Goal: Task Accomplishment & Management: Use online tool/utility

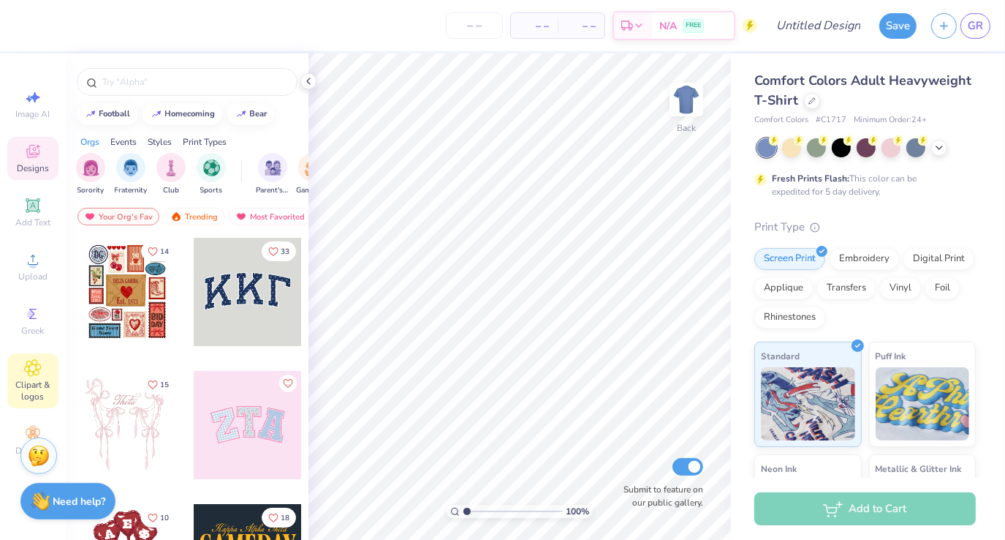
click at [45, 392] on span "Clipart & logos" at bounding box center [32, 390] width 51 height 23
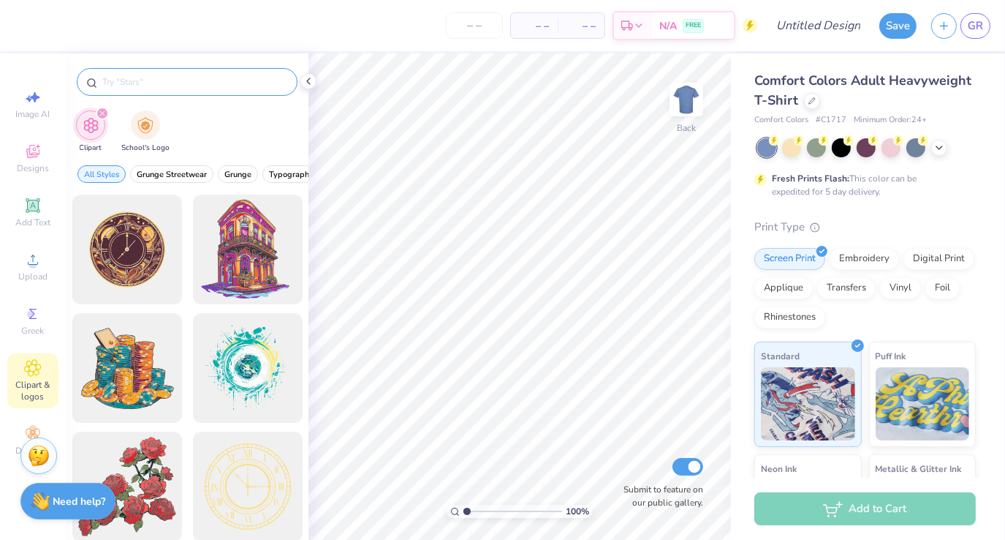
click at [171, 80] on input "text" at bounding box center [194, 82] width 187 height 15
type input "engineering"
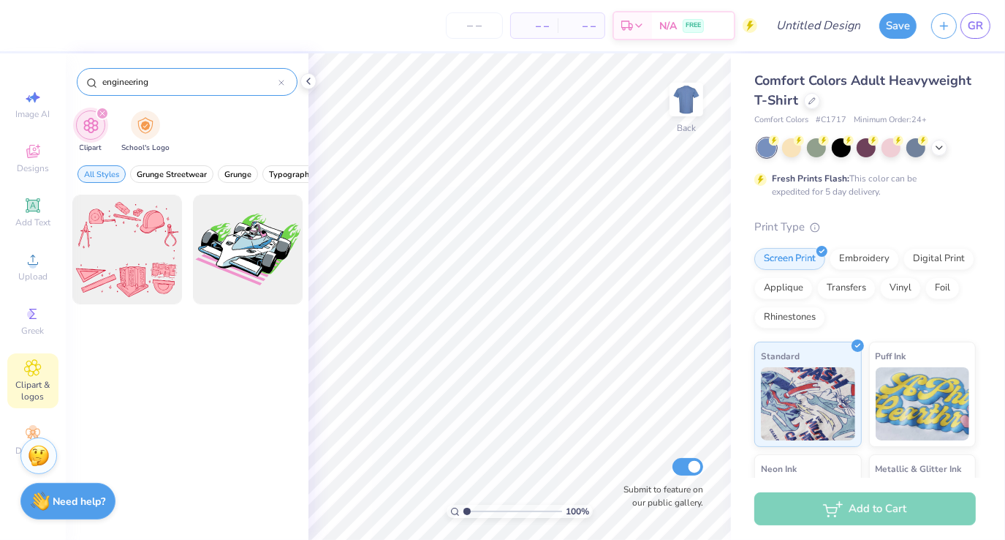
click at [285, 79] on div "engineering" at bounding box center [187, 82] width 221 height 28
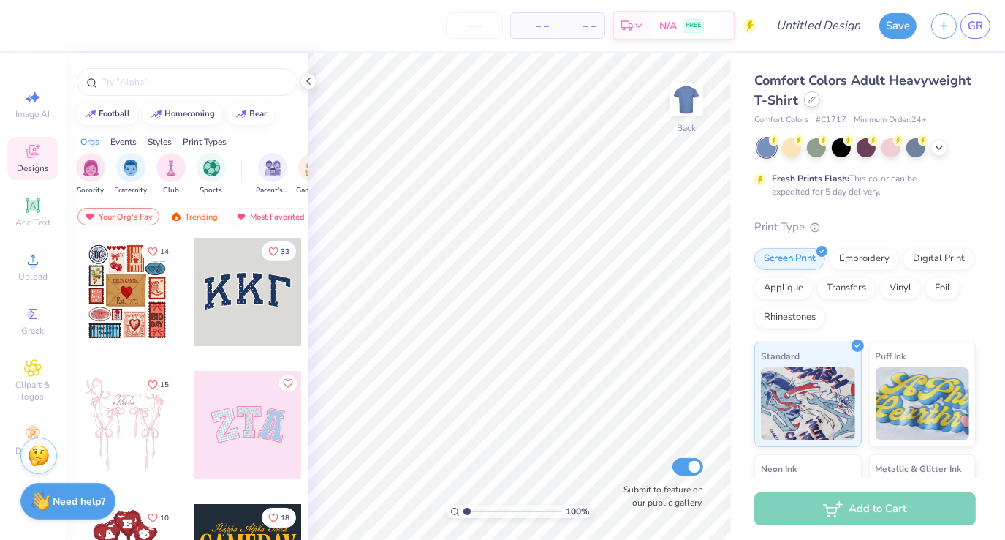
click at [816, 101] on icon at bounding box center [812, 99] width 7 height 7
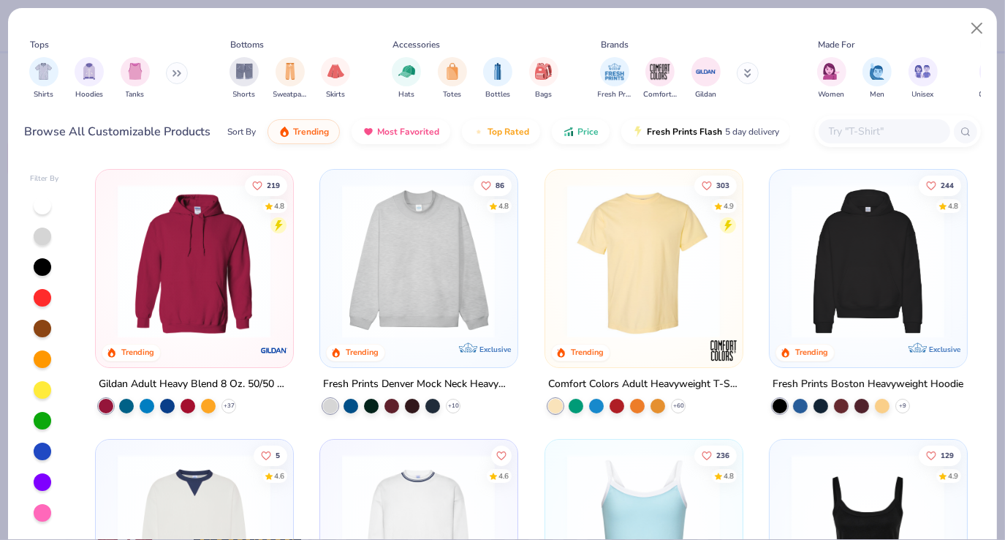
click at [175, 69] on icon at bounding box center [177, 72] width 9 height 7
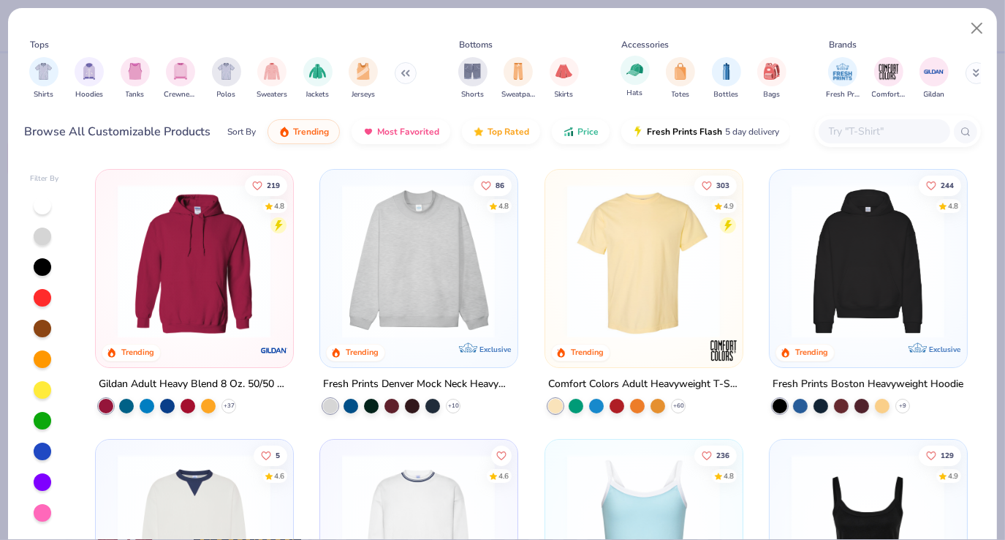
click at [643, 82] on div "Hats" at bounding box center [635, 77] width 29 height 43
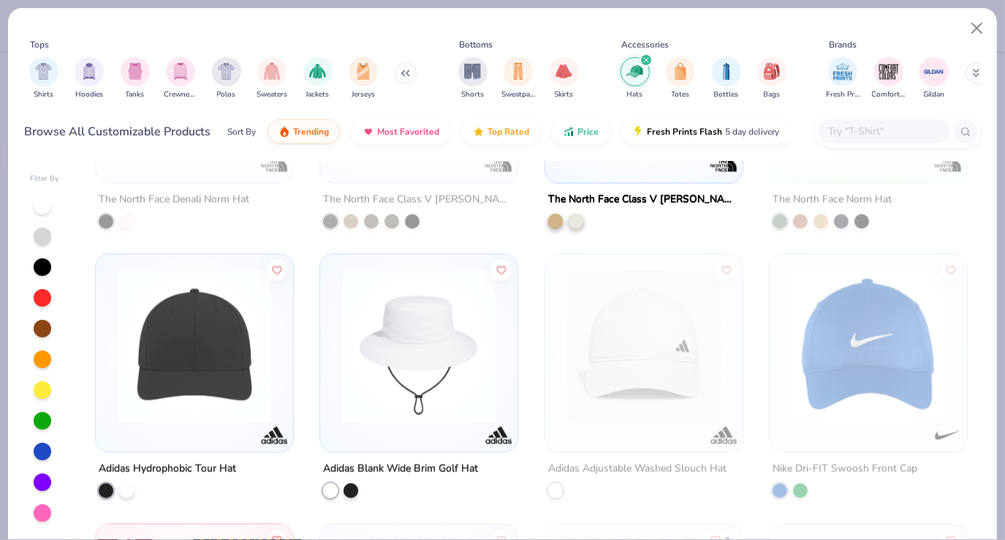
scroll to position [2274, 0]
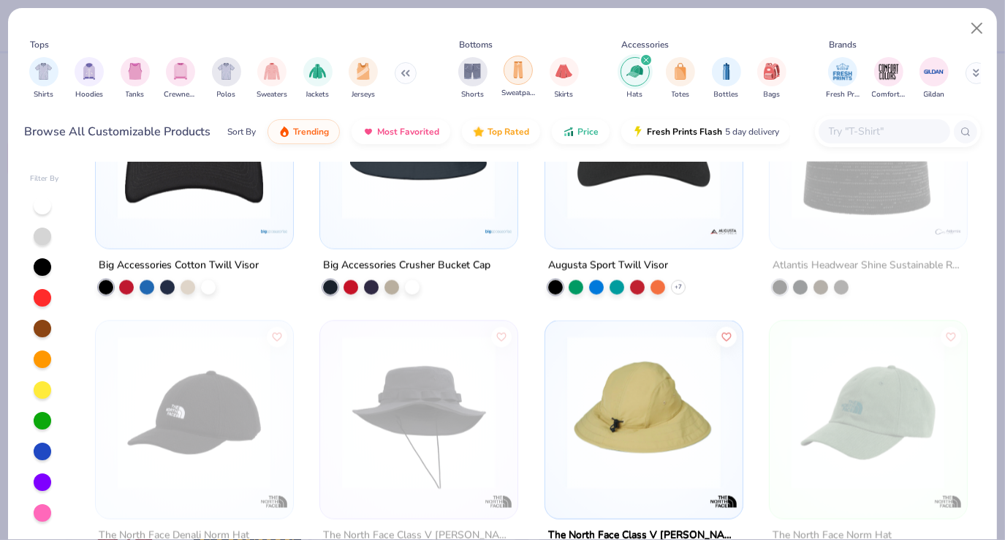
click at [521, 81] on div "filter for Sweatpants" at bounding box center [518, 70] width 29 height 29
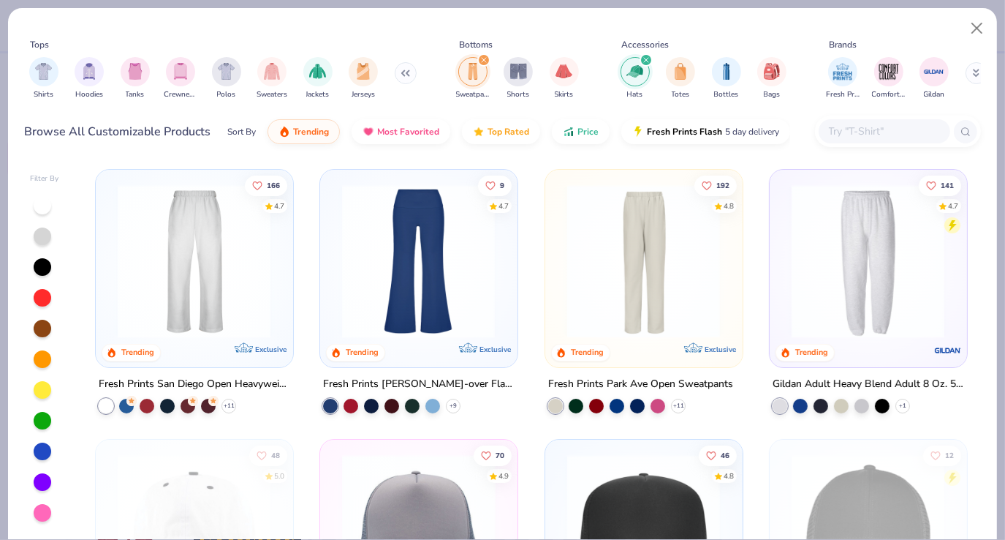
click at [110, 290] on img at bounding box center [25, 261] width 167 height 154
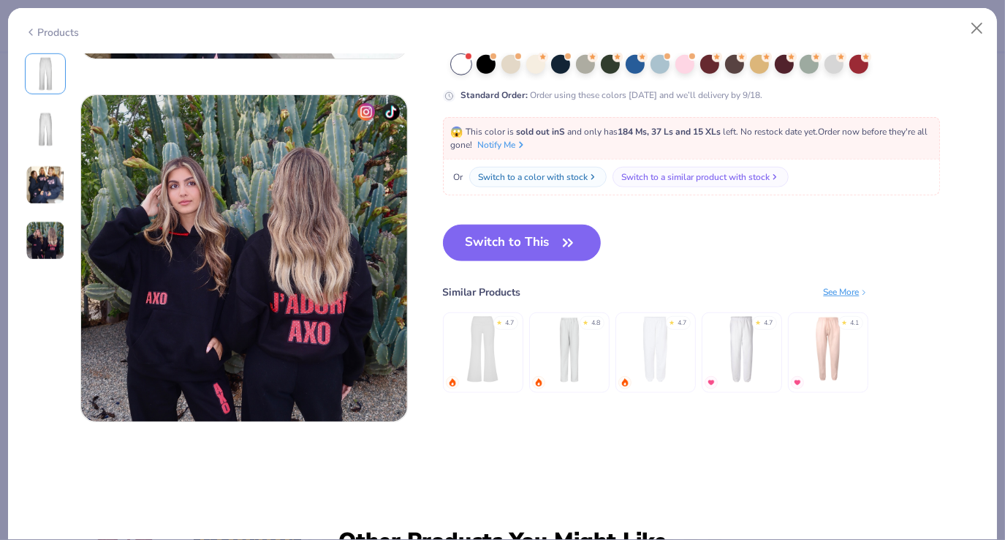
scroll to position [1052, 0]
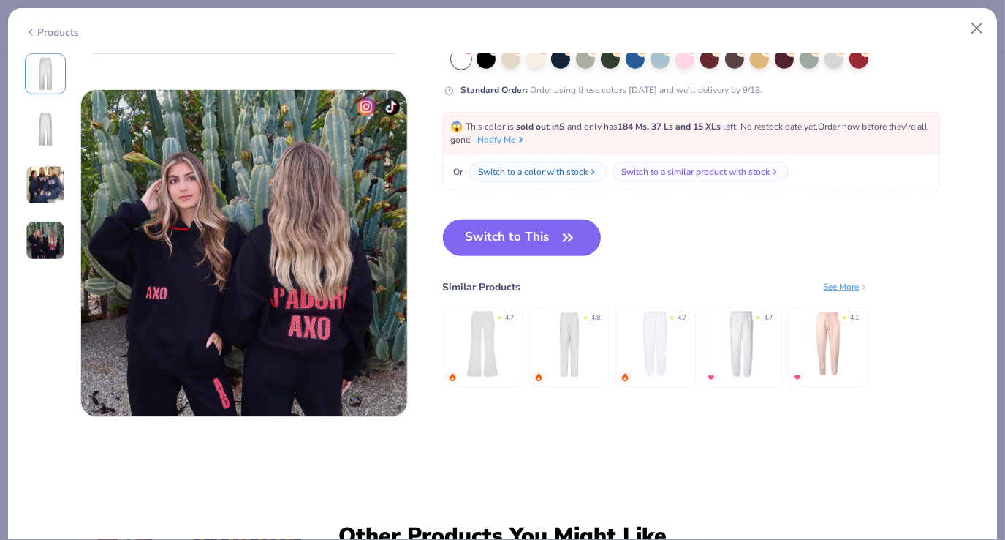
click at [538, 233] on button "Switch to This" at bounding box center [522, 237] width 159 height 37
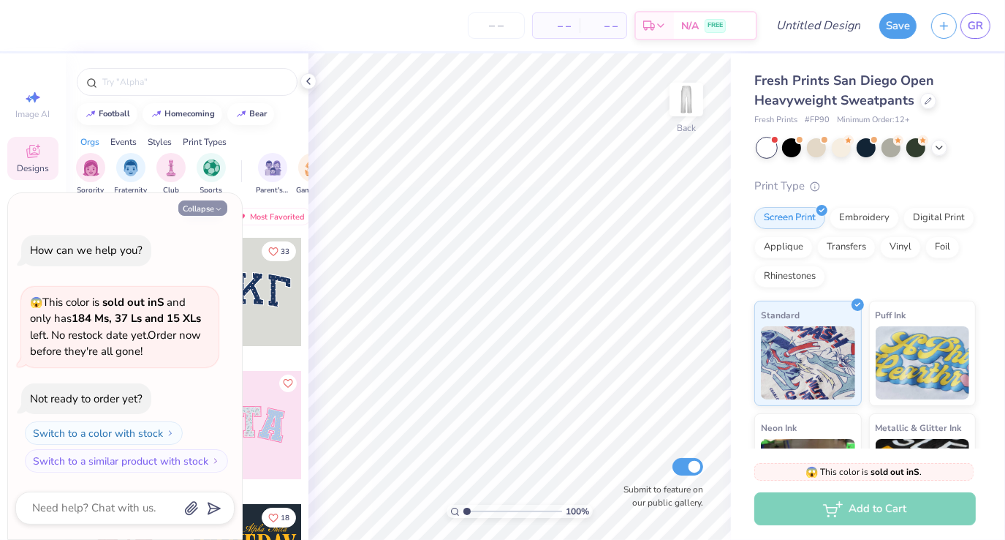
click at [204, 213] on button "Collapse" at bounding box center [202, 207] width 49 height 15
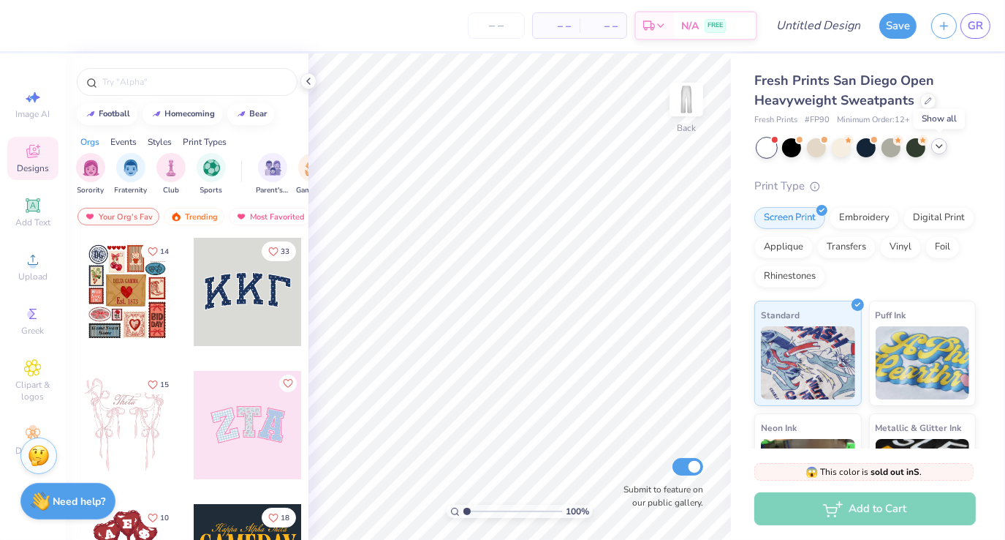
click at [939, 146] on polyline at bounding box center [939, 146] width 6 height 3
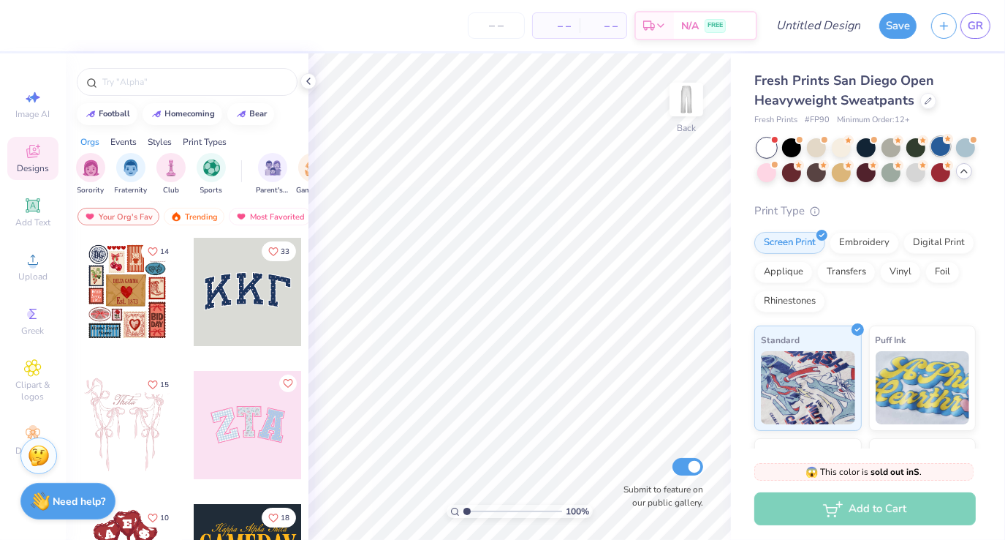
click at [934, 154] on div at bounding box center [940, 146] width 19 height 19
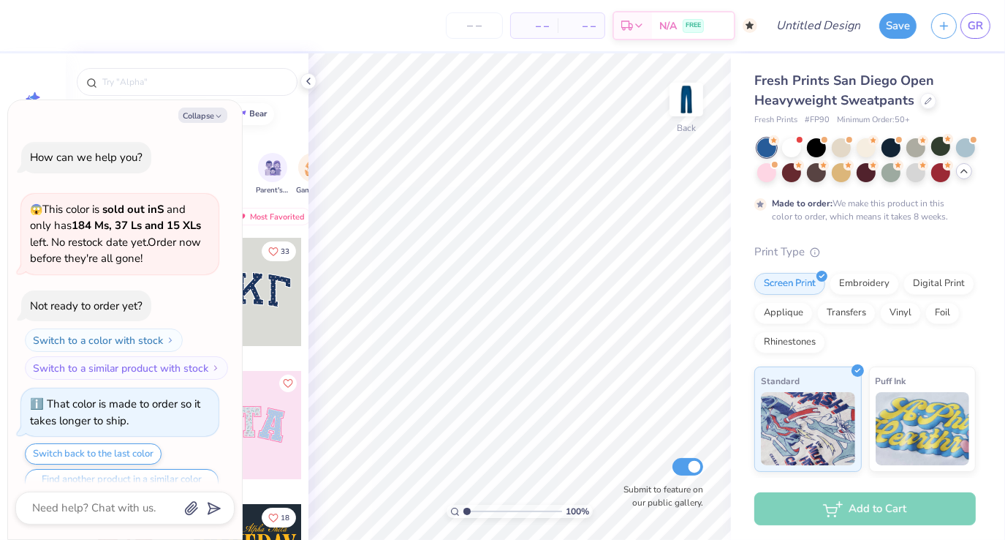
scroll to position [28, 0]
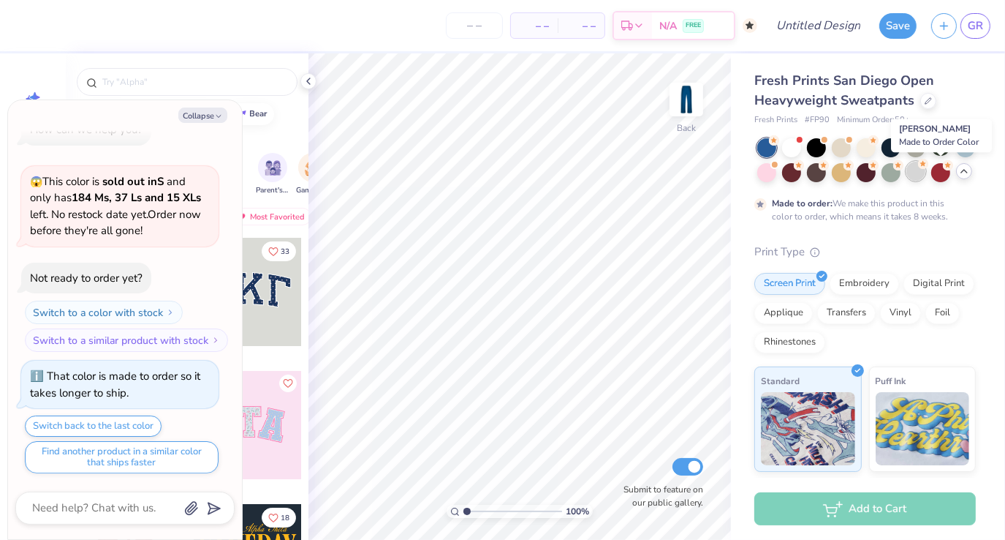
click at [925, 177] on div at bounding box center [915, 171] width 19 height 19
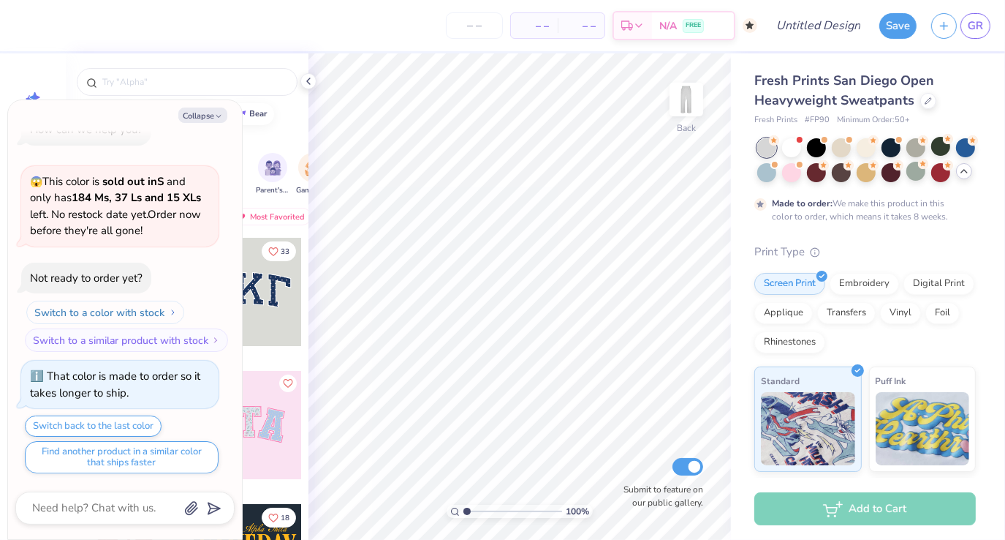
scroll to position [27, 0]
click at [216, 122] on button "Collapse" at bounding box center [202, 114] width 49 height 15
type textarea "x"
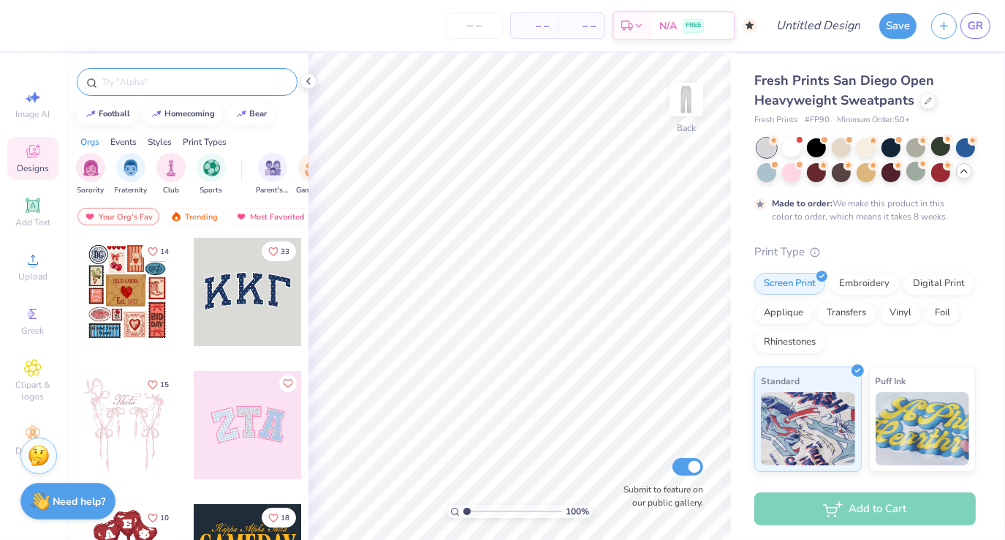
click at [151, 83] on input "text" at bounding box center [194, 82] width 187 height 15
type input "flask"
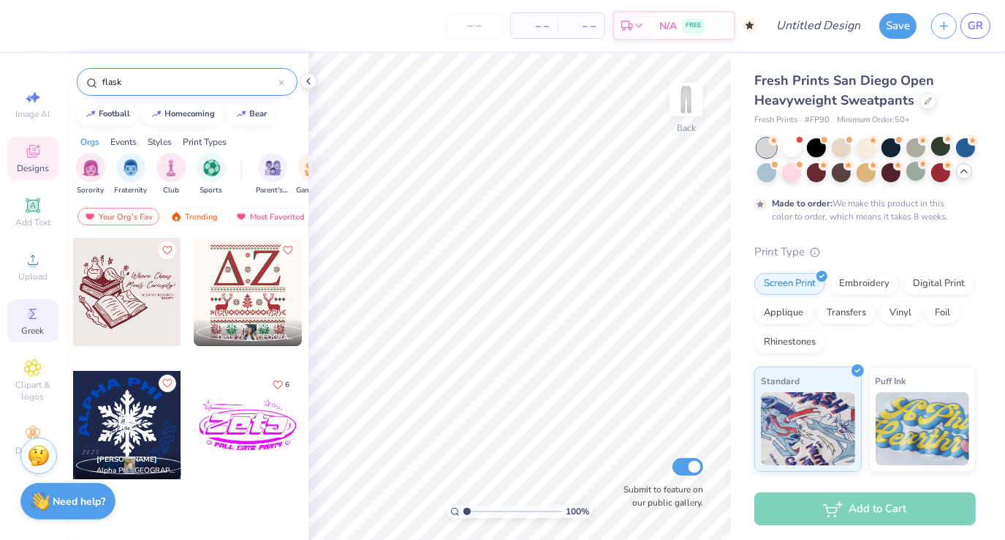
click at [23, 316] on div "Greek" at bounding box center [32, 320] width 51 height 43
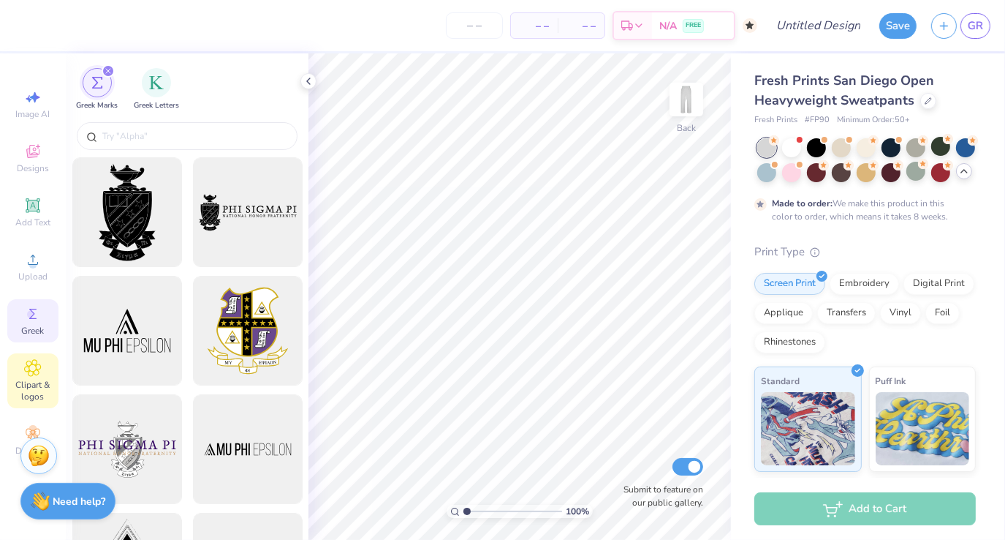
click at [22, 371] on div "Clipart & logos" at bounding box center [32, 380] width 51 height 55
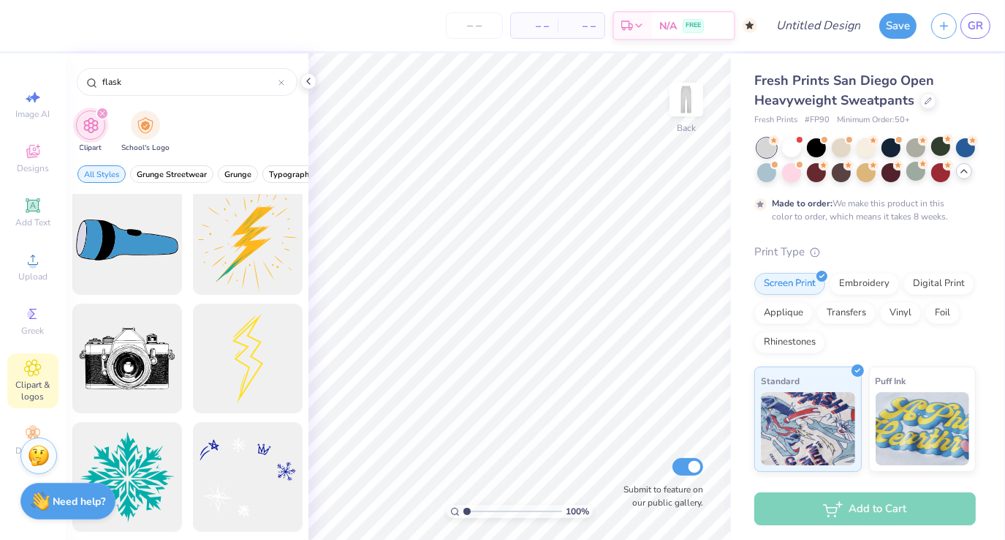
scroll to position [0, 0]
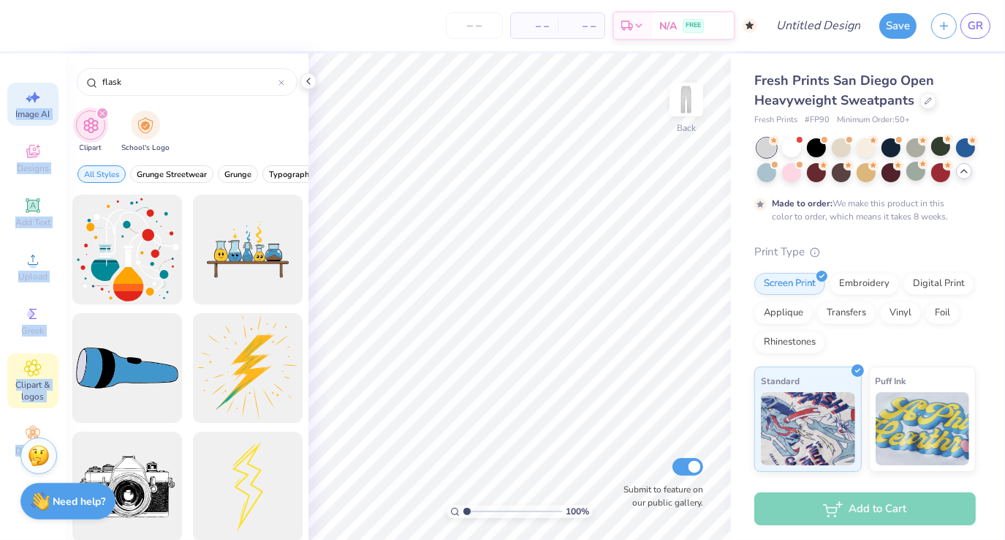
drag, startPoint x: 142, startPoint y: 89, endPoint x: 47, endPoint y: 102, distance: 95.8
click at [47, 102] on div "– – Per Item – – Total Est. Delivery N/A FREE Design Title Save GR Image AI Des…" at bounding box center [502, 270] width 1005 height 540
drag, startPoint x: 209, startPoint y: 82, endPoint x: 53, endPoint y: 69, distance: 157.0
click at [53, 69] on div "– – Per Item – – Total Est. Delivery N/A FREE Design Title Save GR Image AI Des…" at bounding box center [502, 270] width 1005 height 540
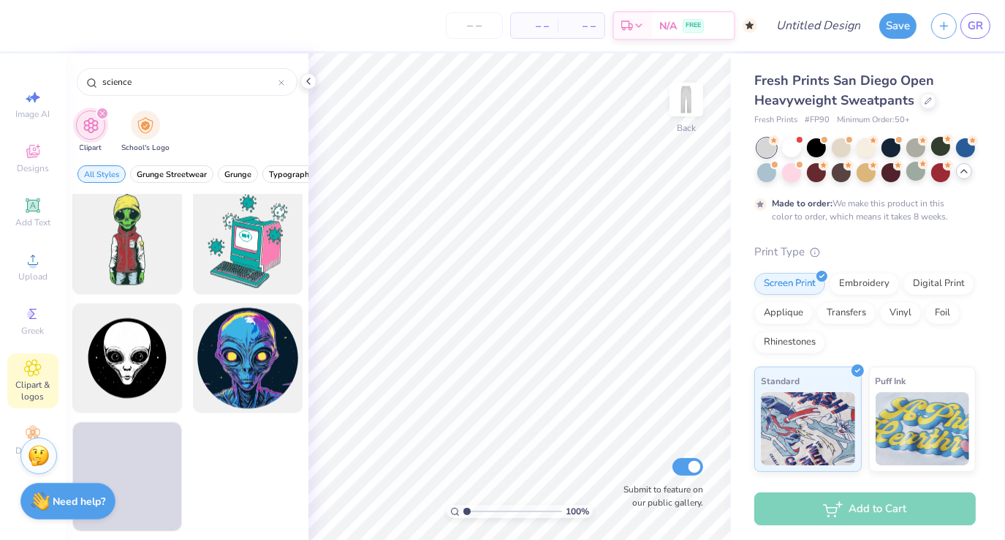
scroll to position [2613, 0]
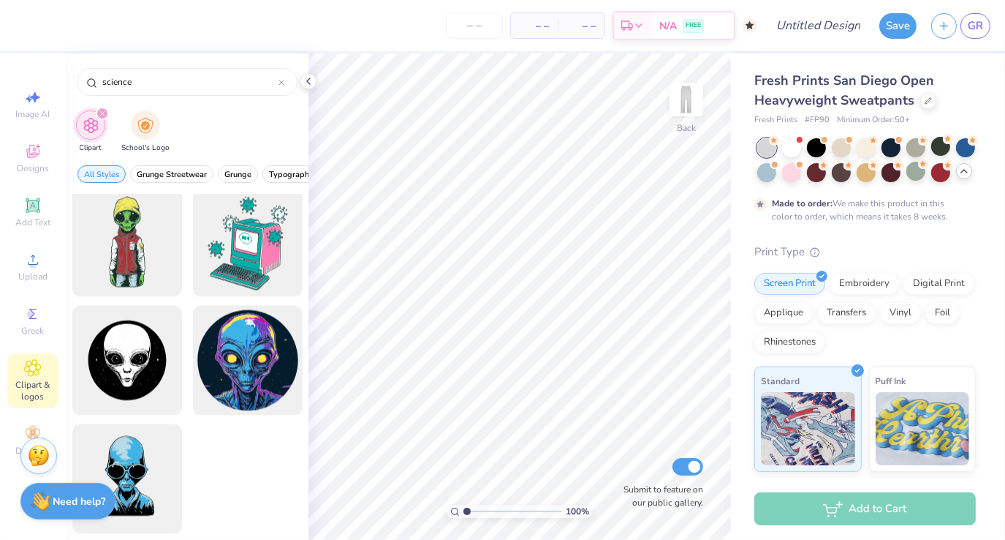
drag, startPoint x: 178, startPoint y: 74, endPoint x: 62, endPoint y: 84, distance: 116.7
click at [62, 84] on div "– – Per Item – – Total Est. Delivery N/A FREE Design Title Save GR Image AI Des…" at bounding box center [502, 270] width 1005 height 540
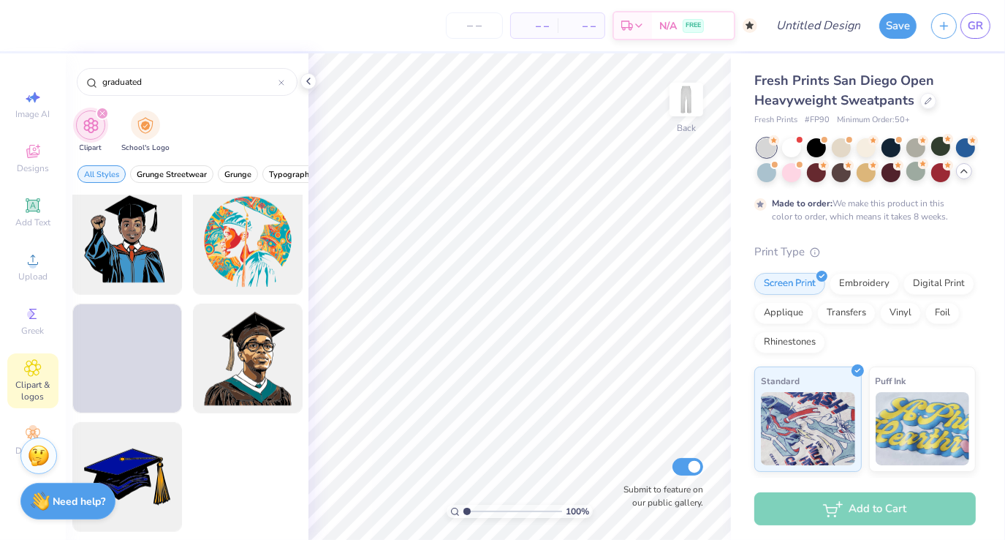
scroll to position [956, 0]
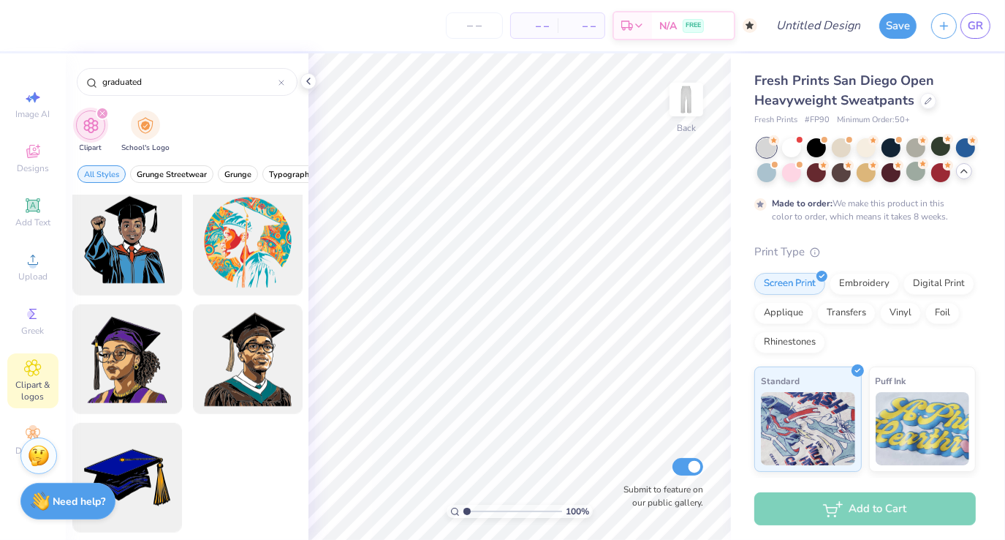
type input "graduated"
